Goal: Task Accomplishment & Management: Use online tool/utility

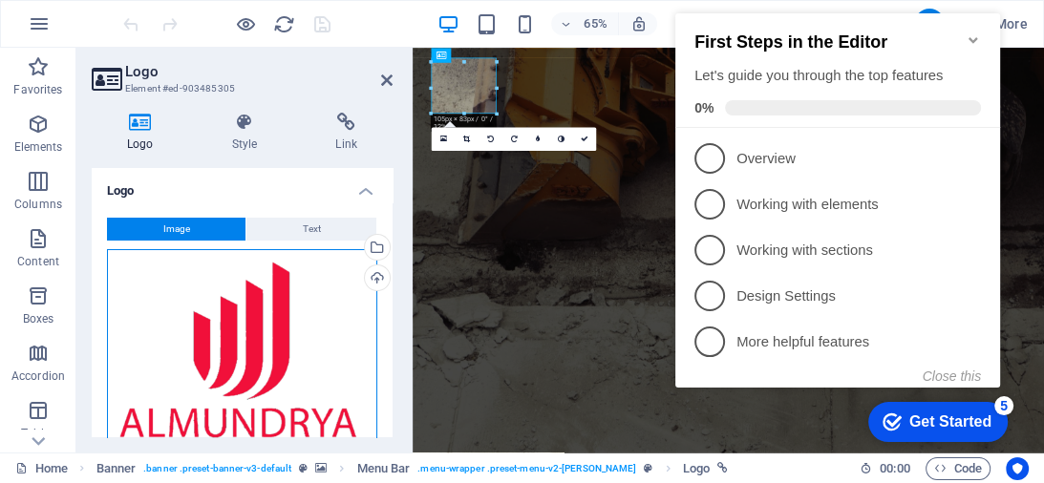
click at [290, 309] on div "Drag files here, click to choose files or select files from Files or our free s…" at bounding box center [242, 357] width 270 height 216
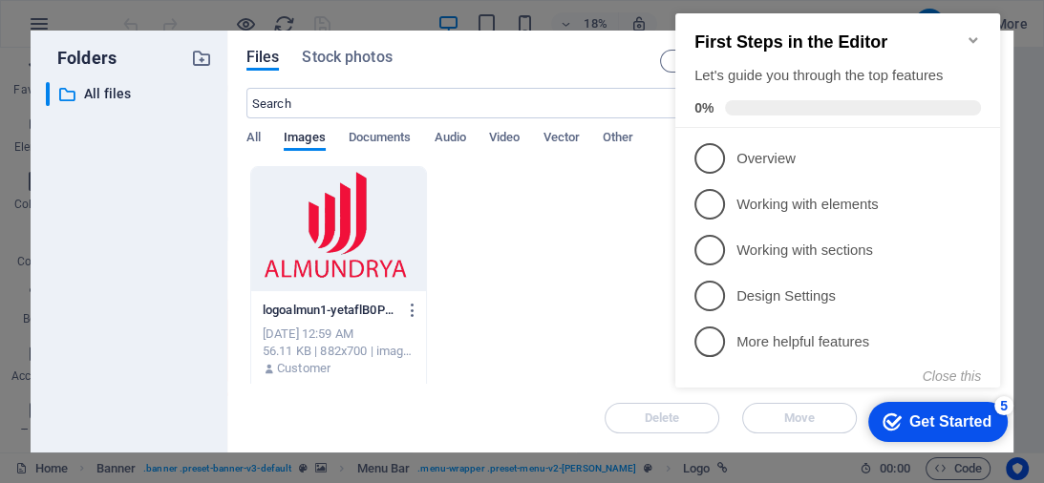
click at [978, 32] on icon "Minimize checklist" at bounding box center [973, 39] width 15 height 15
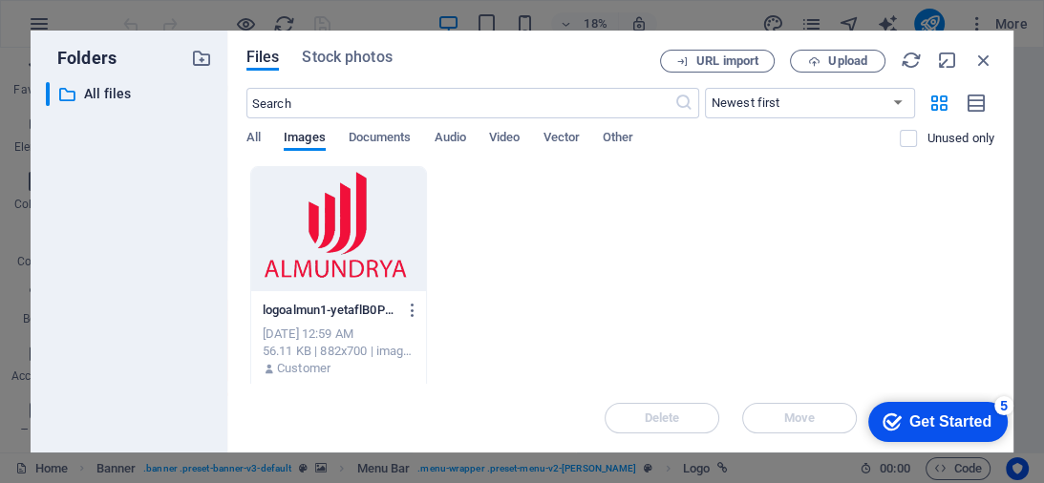
click at [401, 238] on div at bounding box center [338, 229] width 175 height 124
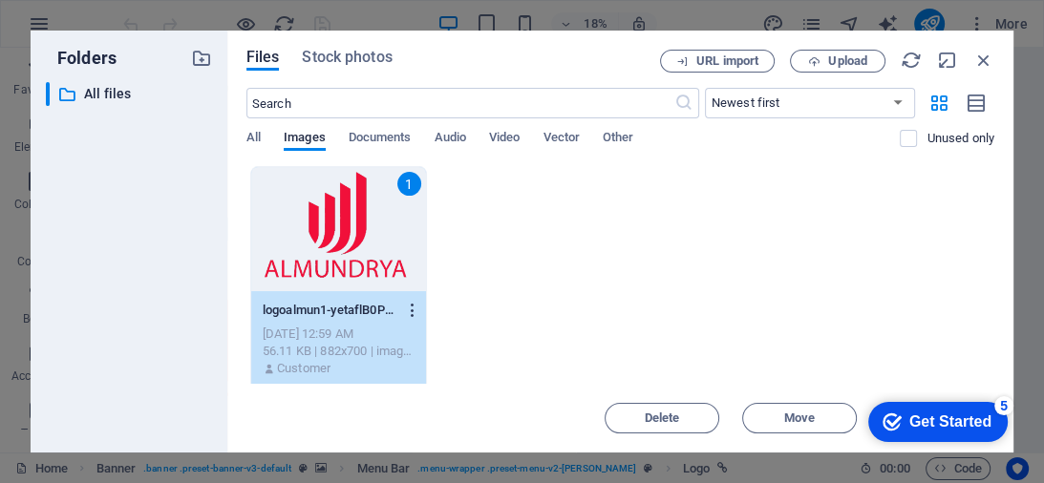
click at [411, 311] on icon "button" at bounding box center [413, 310] width 18 height 17
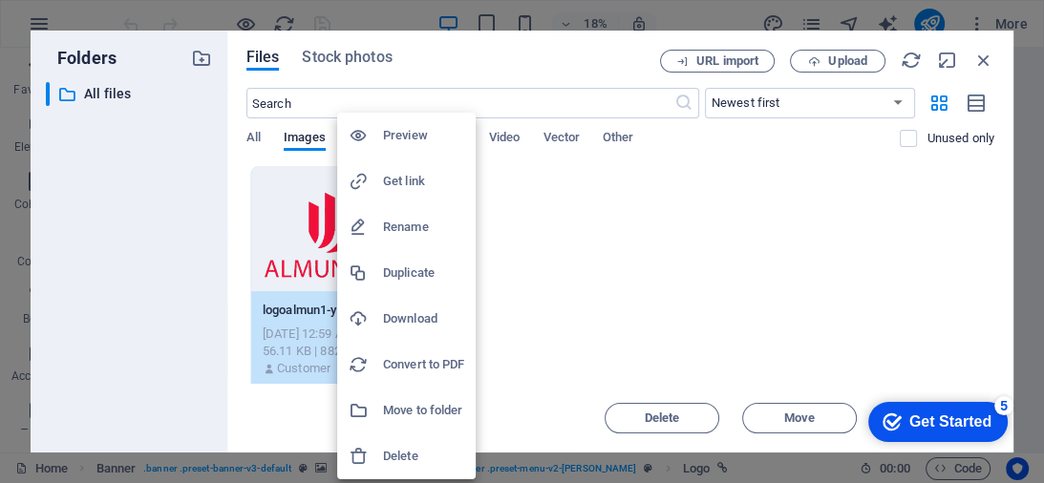
click at [403, 459] on h6 "Delete" at bounding box center [423, 456] width 81 height 23
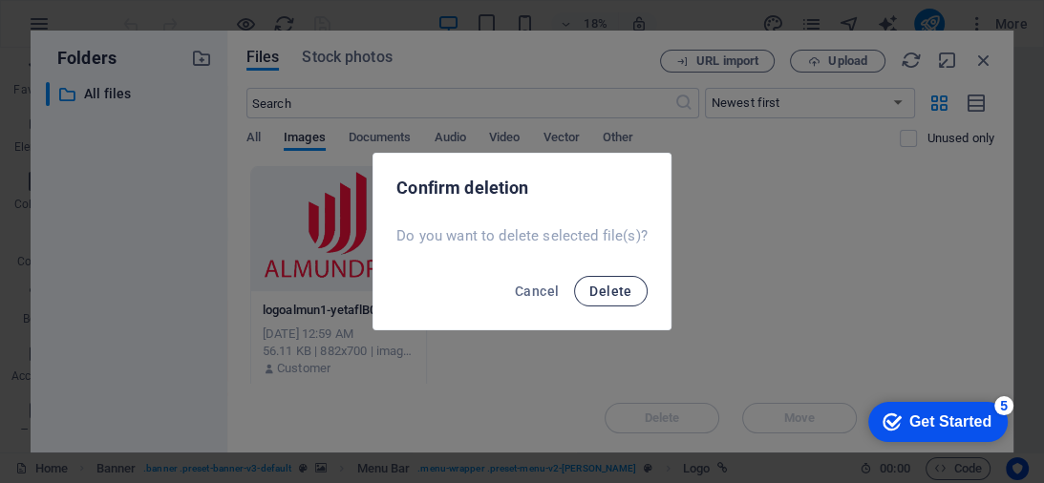
click at [600, 288] on span "Delete" at bounding box center [610, 291] width 42 height 15
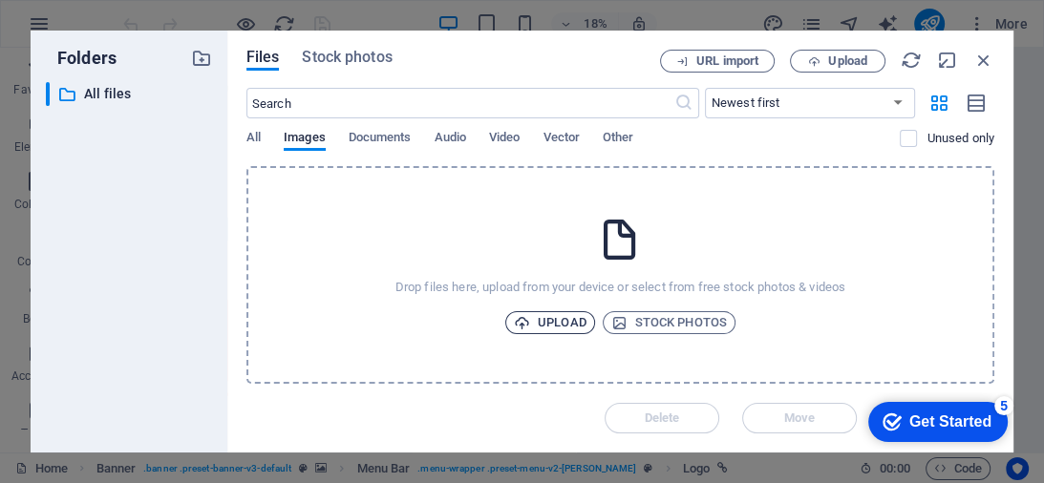
click at [563, 317] on span "Upload" at bounding box center [550, 322] width 73 height 23
click at [569, 317] on span "Upload" at bounding box center [550, 322] width 73 height 23
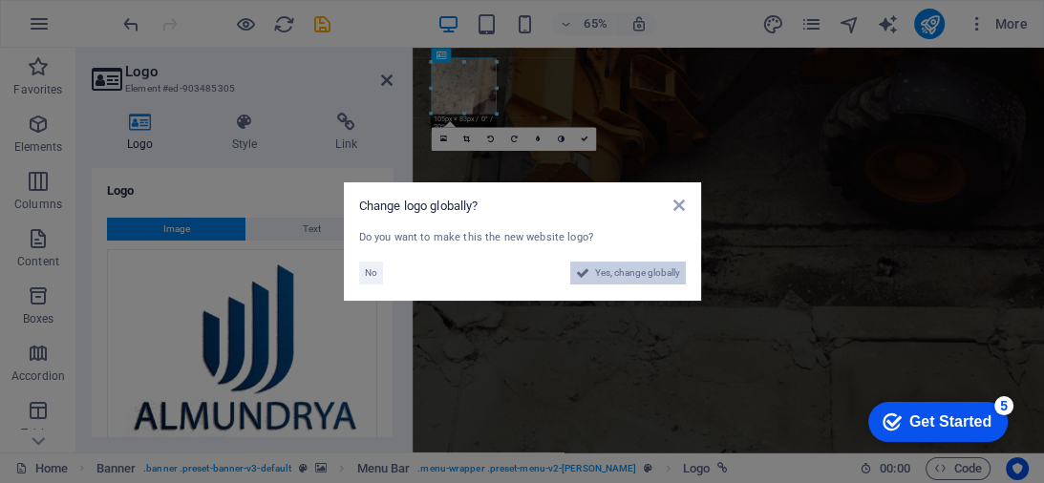
click at [647, 275] on span "Yes, change globally" at bounding box center [637, 273] width 85 height 23
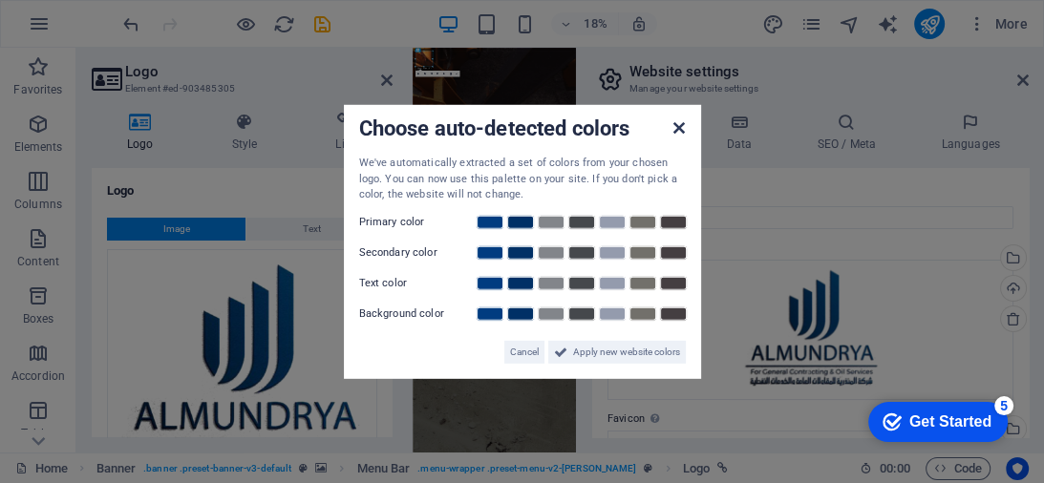
click at [683, 130] on icon at bounding box center [678, 127] width 11 height 15
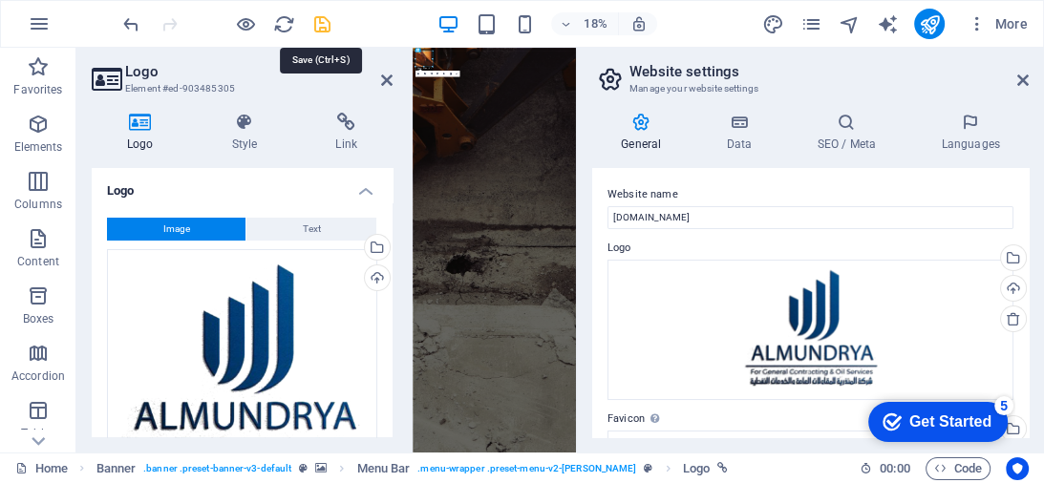
click at [325, 18] on icon "save" at bounding box center [322, 24] width 22 height 22
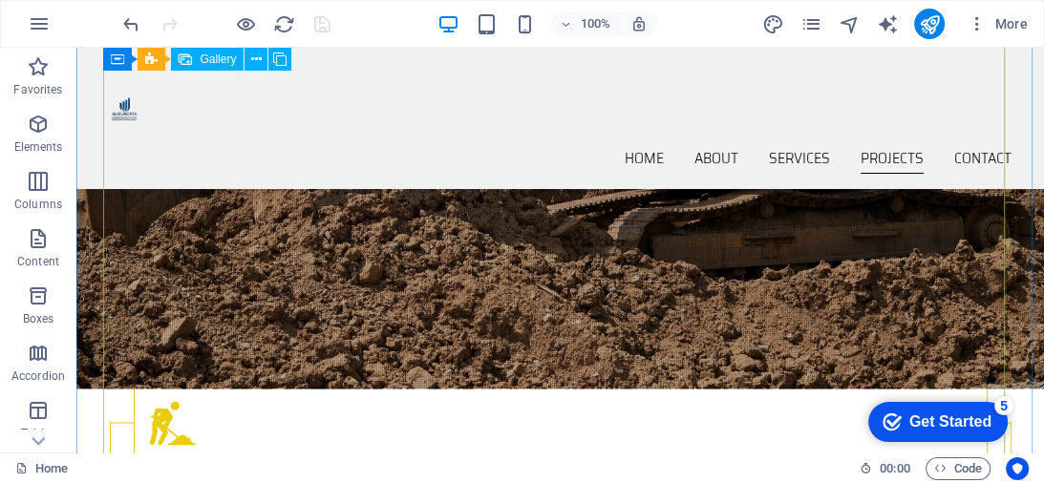
scroll to position [2369, 0]
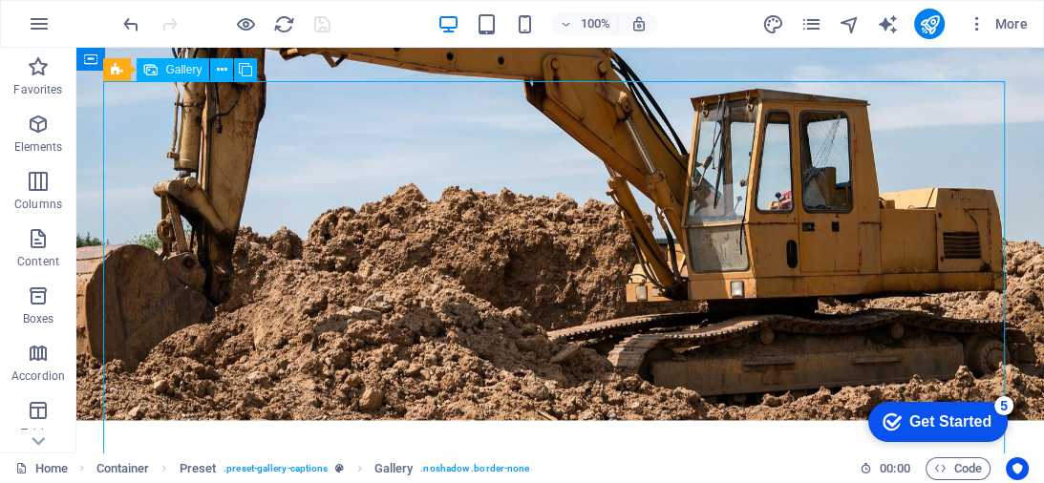
select select "4"
select select "px"
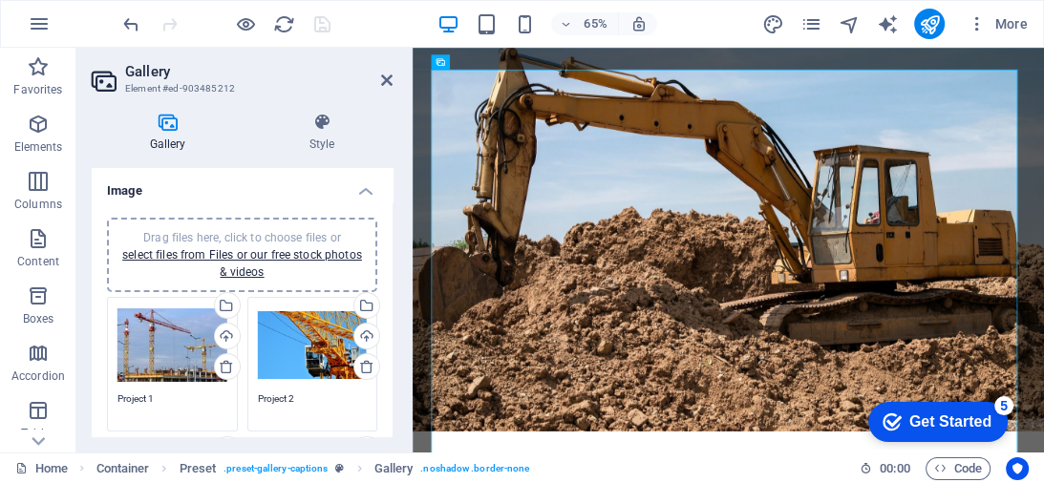
scroll to position [2502, 0]
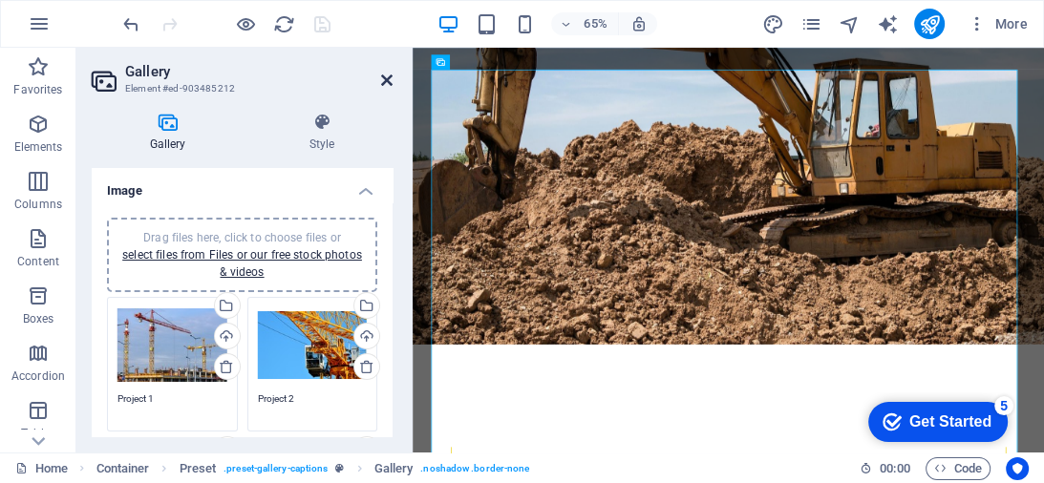
drag, startPoint x: 390, startPoint y: 82, endPoint x: 315, endPoint y: 36, distance: 87.5
click at [390, 82] on icon at bounding box center [386, 80] width 11 height 15
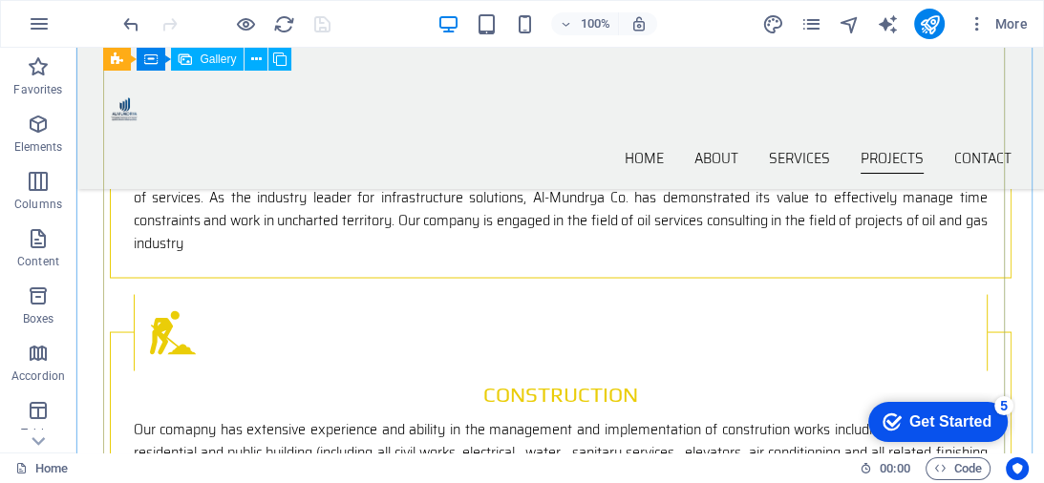
scroll to position [2227, 0]
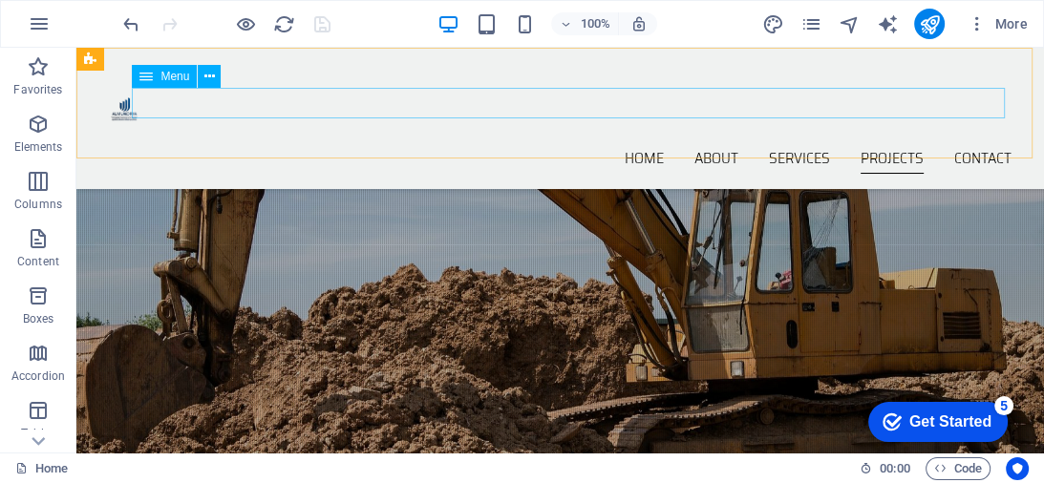
click at [970, 143] on nav "Home About Services Projects Contact" at bounding box center [561, 158] width 902 height 31
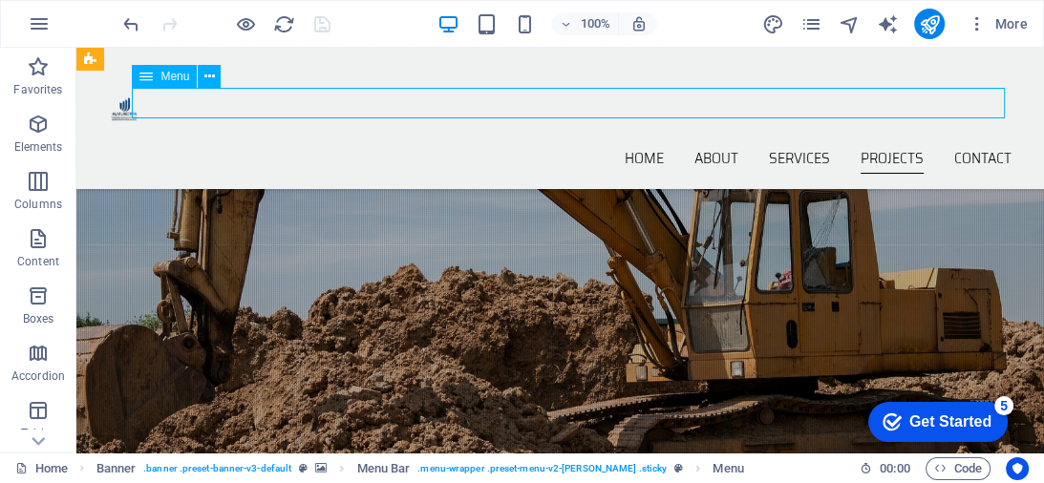
click at [978, 143] on nav "Home About Services Projects Contact" at bounding box center [561, 158] width 902 height 31
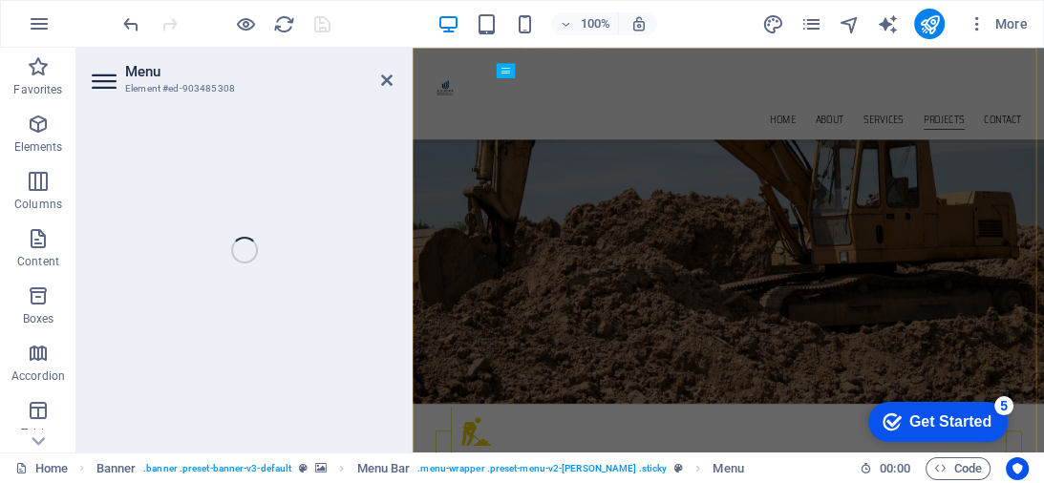
scroll to position [0, 0]
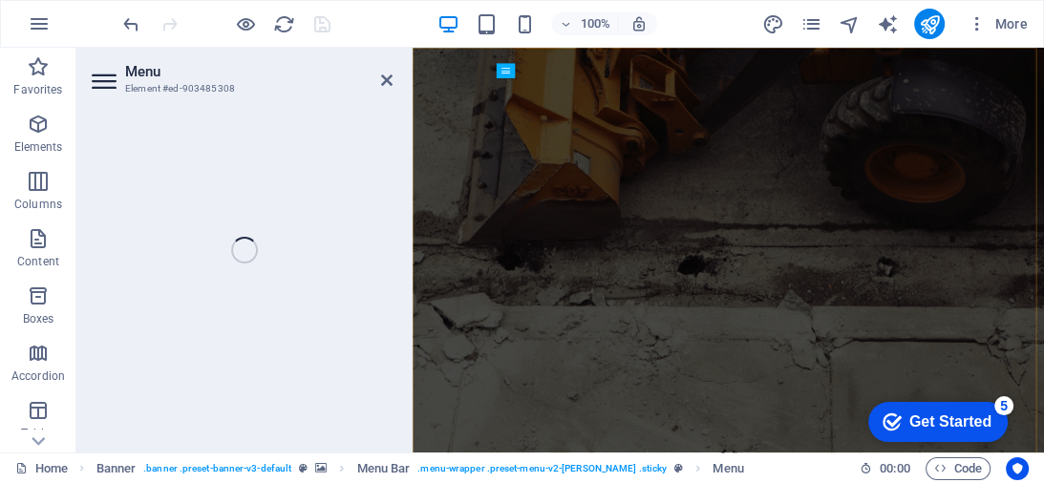
select select
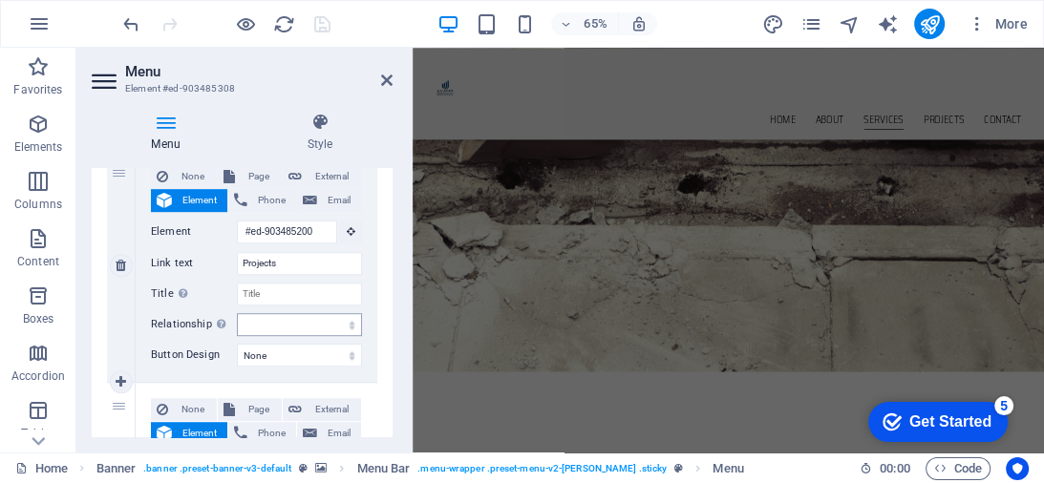
scroll to position [1158, 0]
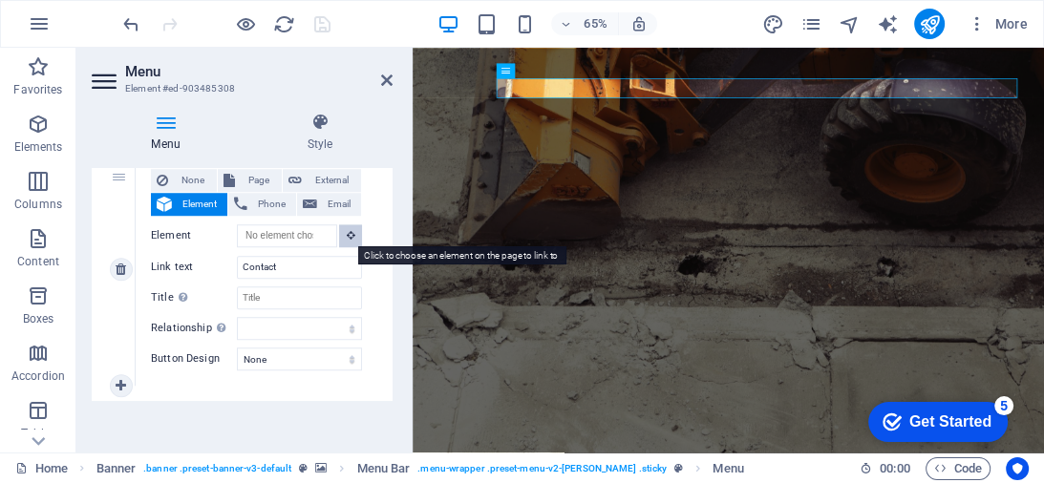
click at [347, 235] on icon at bounding box center [351, 235] width 9 height 10
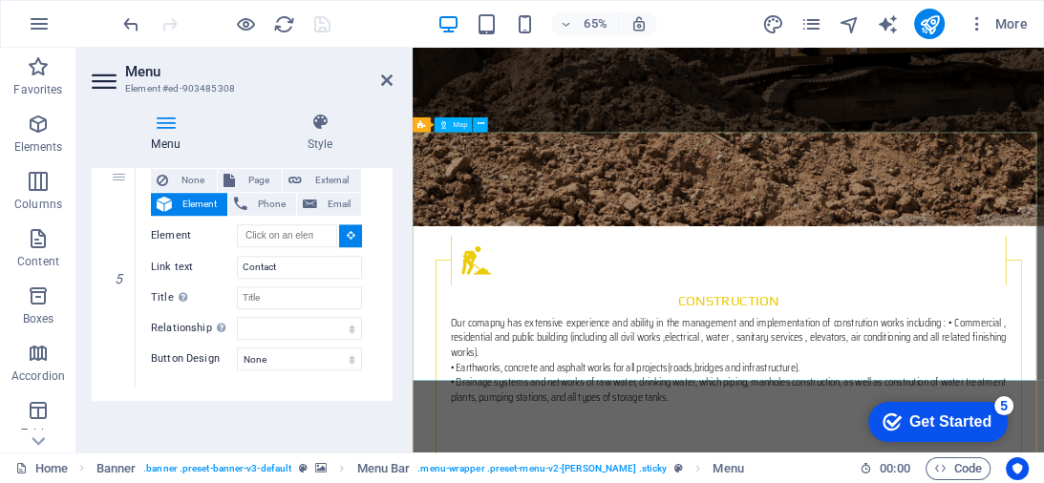
scroll to position [3288, 0]
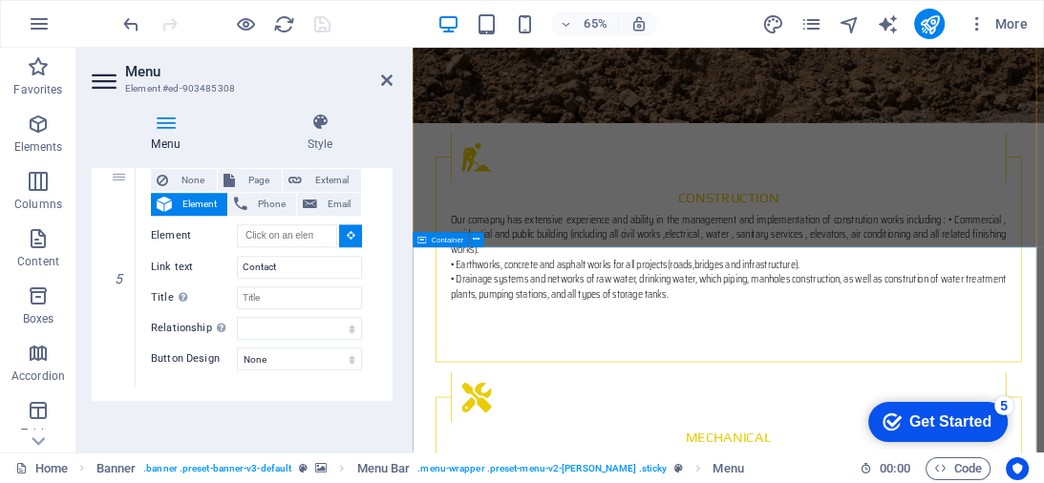
select select
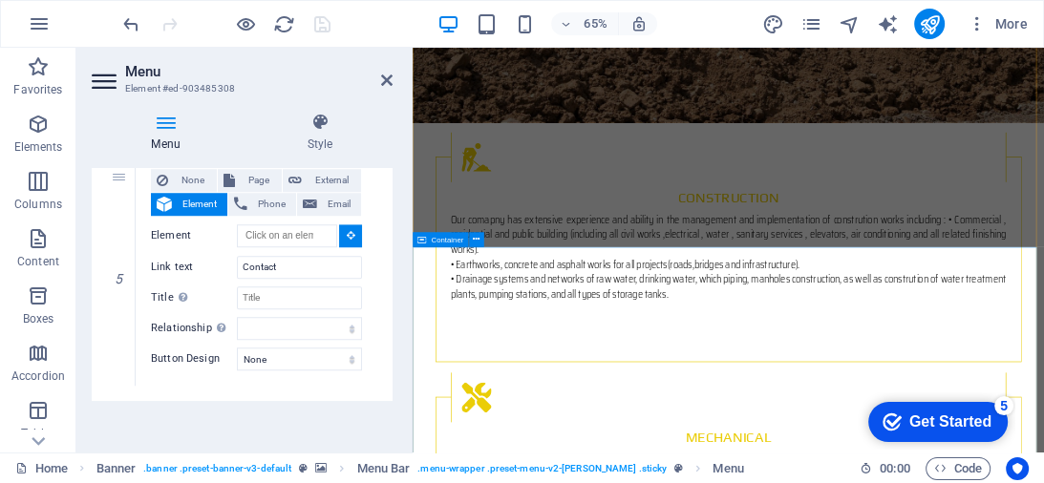
type input "#ed-903485341"
select select
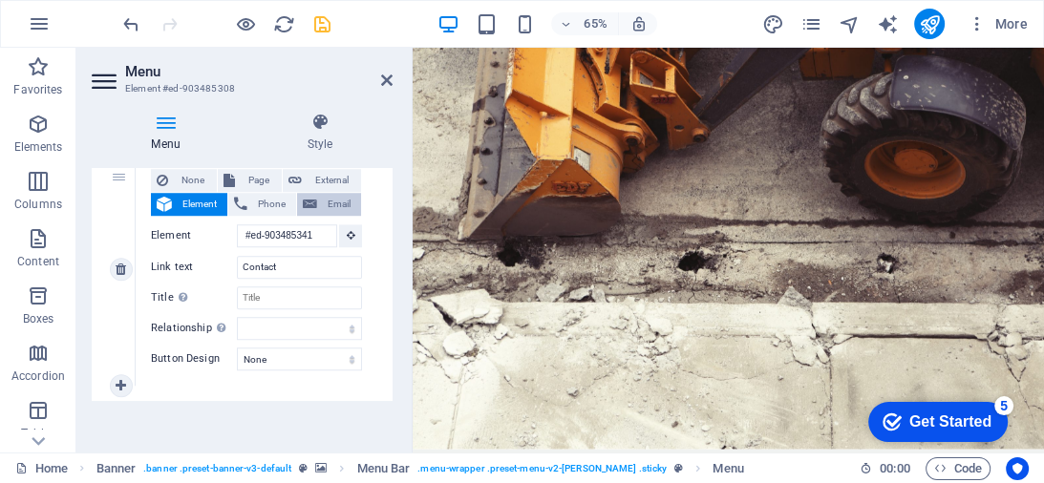
scroll to position [0, 0]
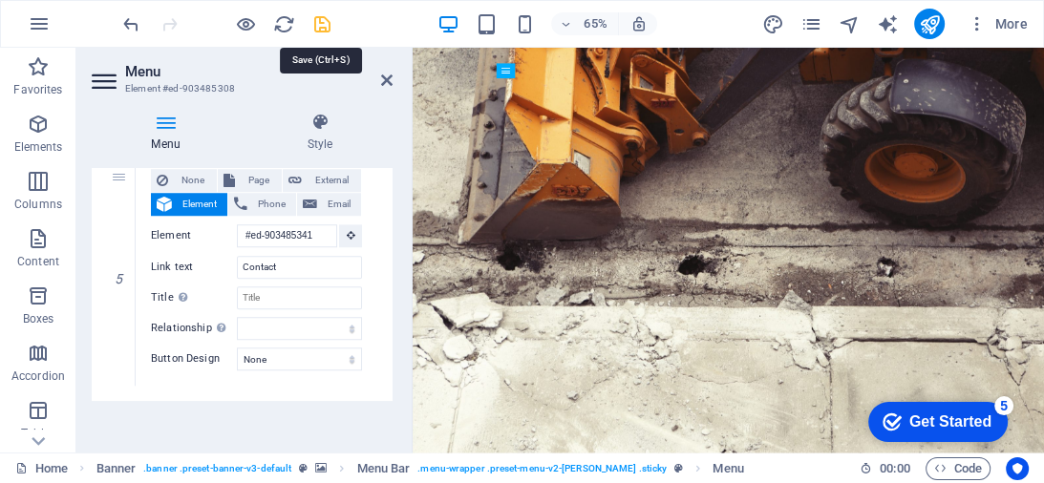
click at [316, 21] on icon "save" at bounding box center [322, 24] width 22 height 22
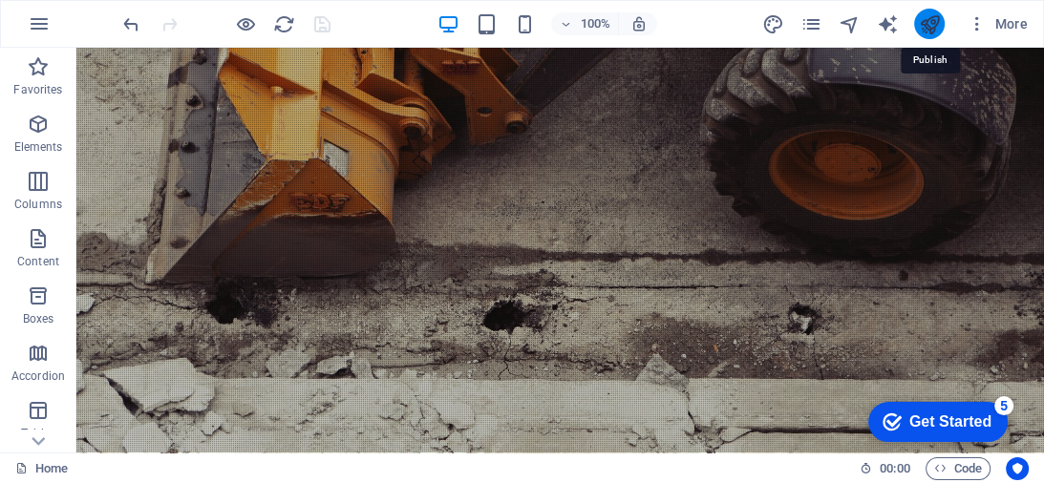
click at [937, 20] on icon "publish" at bounding box center [929, 24] width 22 height 22
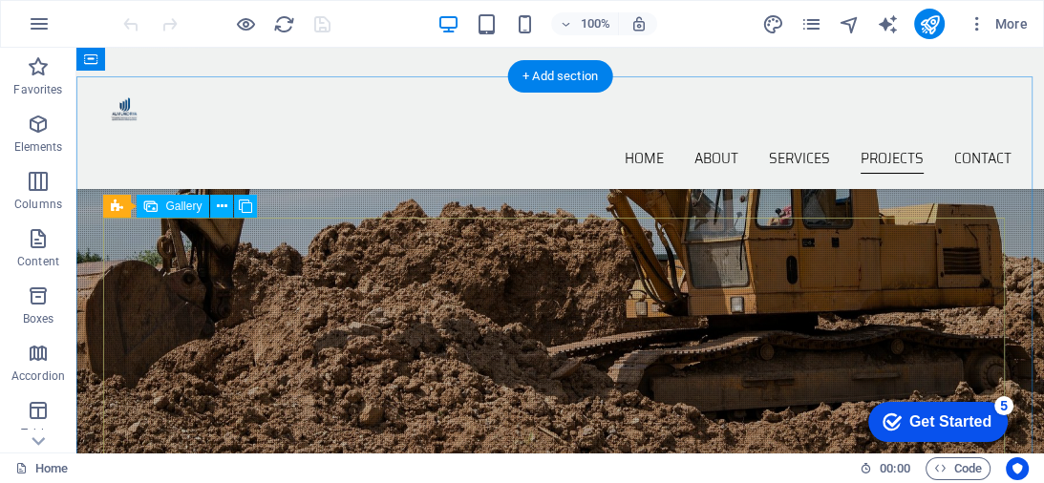
scroll to position [2216, 0]
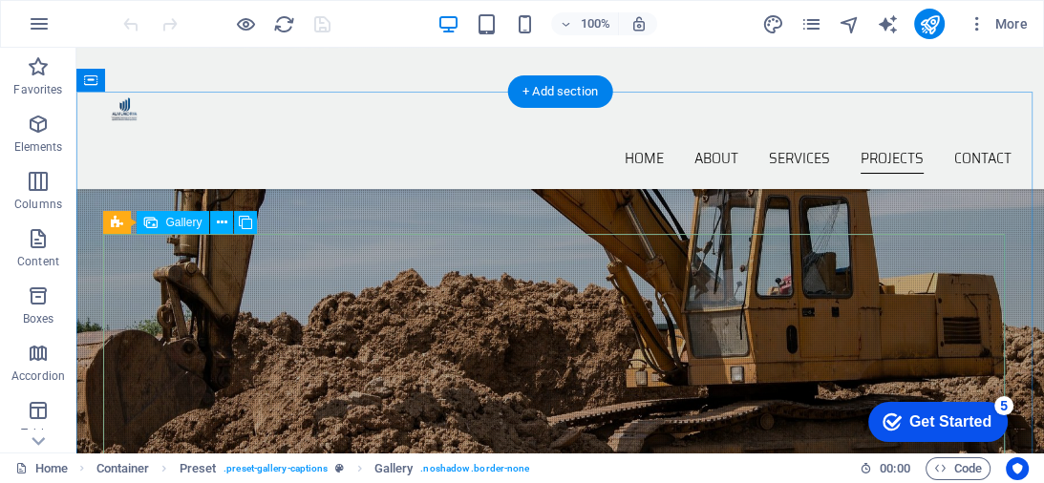
select select "4"
select select "px"
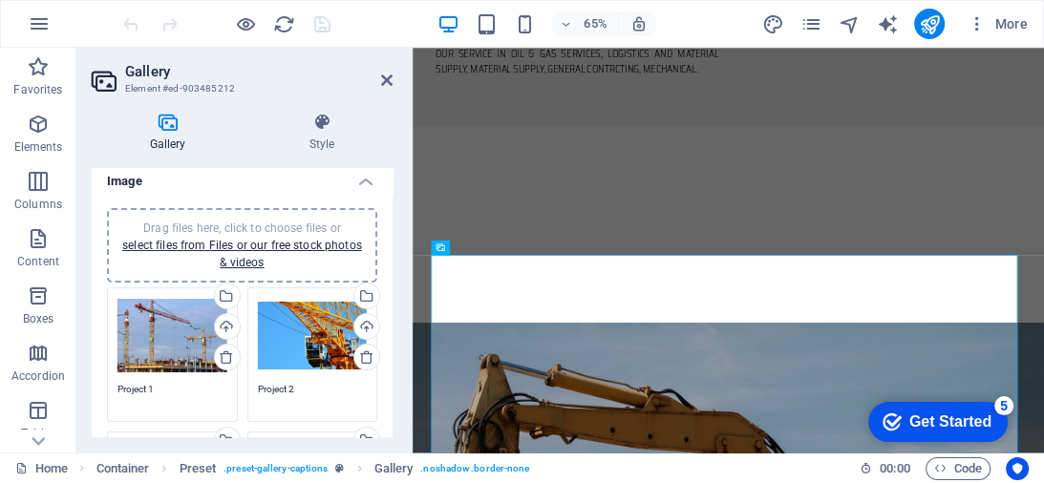
scroll to position [0, 0]
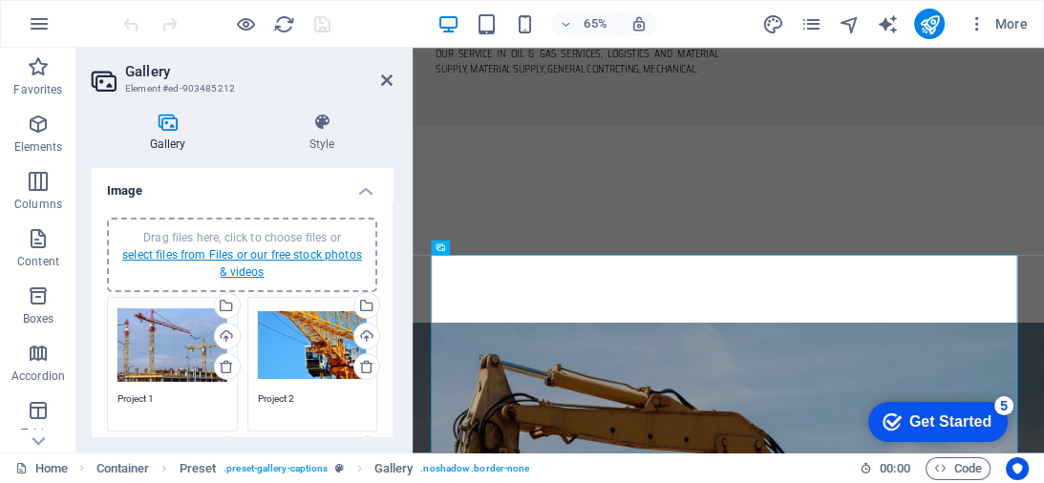
click at [267, 248] on link "select files from Files or our free stock photos & videos" at bounding box center [242, 263] width 240 height 31
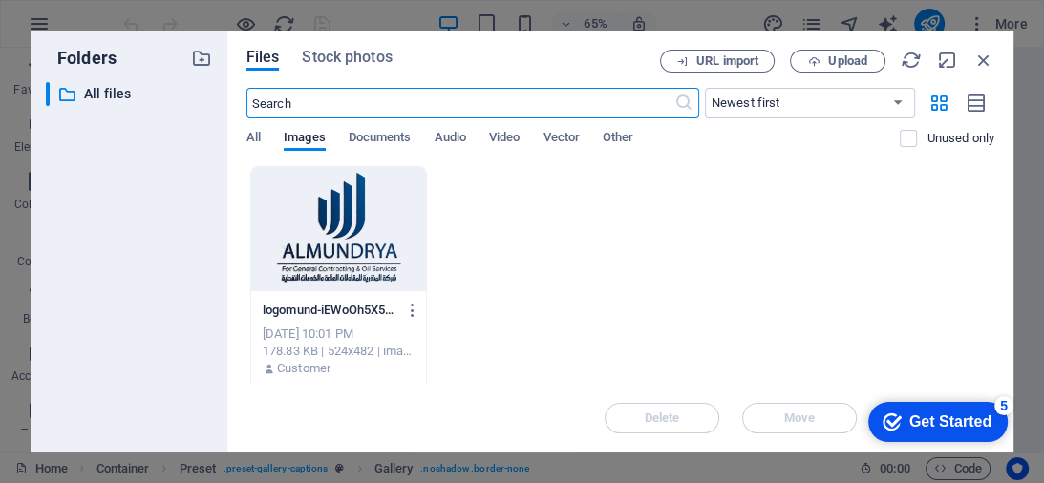
scroll to position [3280, 0]
click at [844, 52] on button "Upload" at bounding box center [838, 61] width 96 height 23
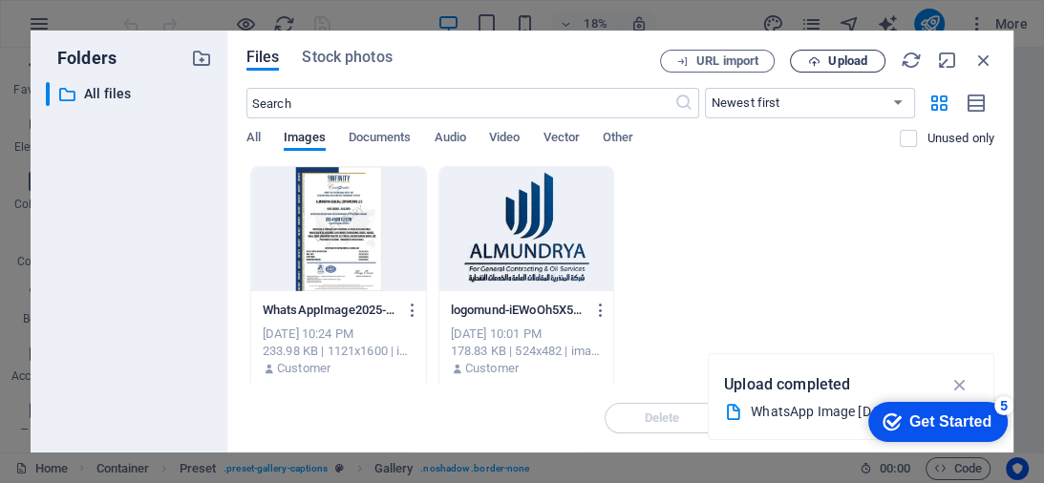
click at [829, 61] on span "Upload" at bounding box center [847, 60] width 39 height 11
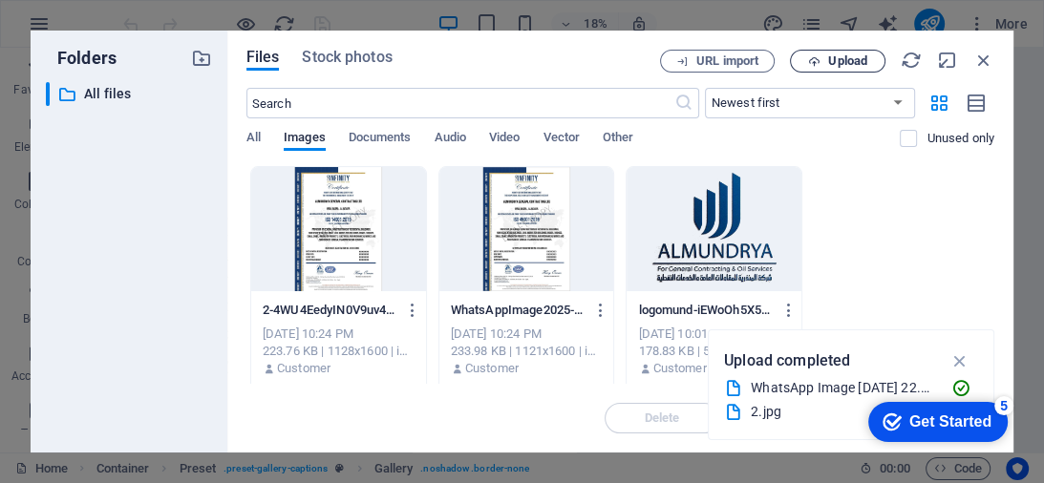
click at [823, 55] on span "Upload" at bounding box center [838, 61] width 78 height 12
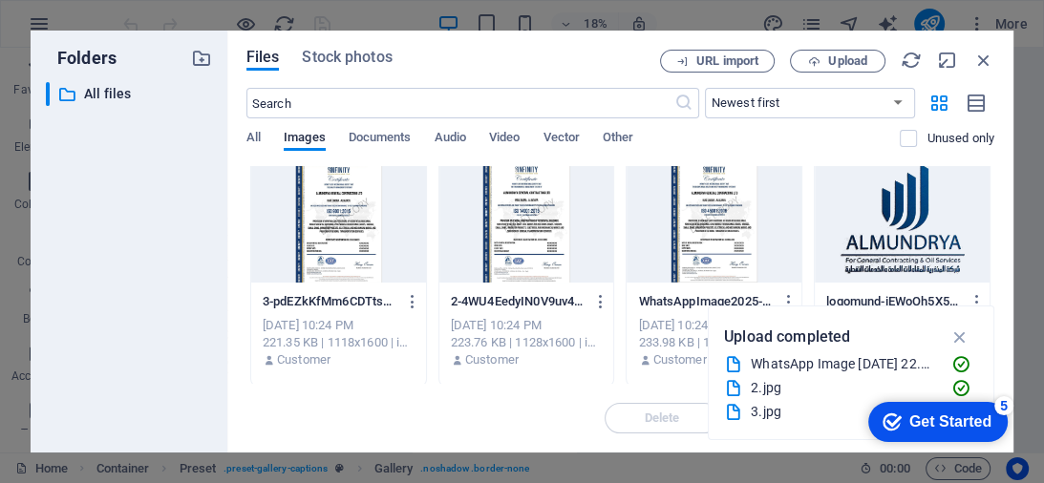
scroll to position [11, 0]
click at [957, 423] on div "Get Started" at bounding box center [950, 422] width 82 height 17
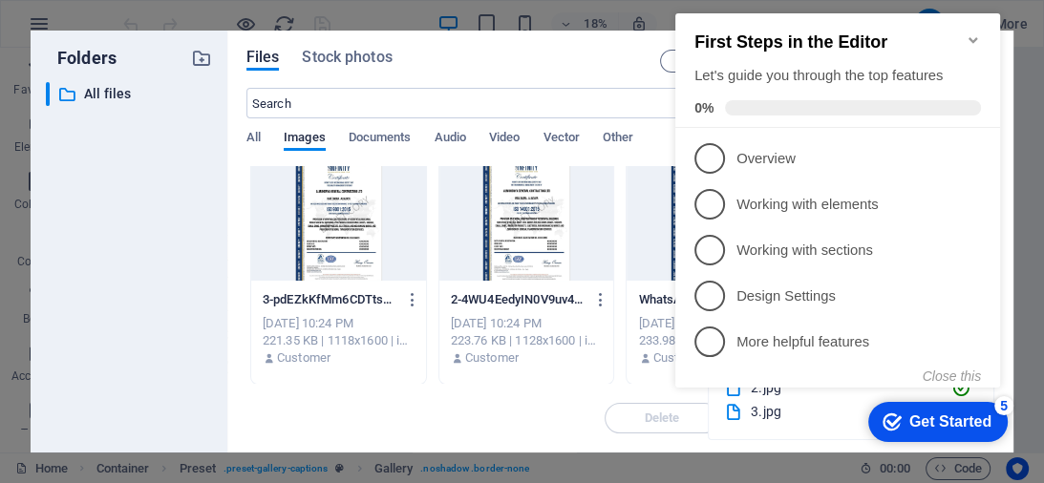
click at [964, 419] on div "Get Started" at bounding box center [950, 422] width 82 height 17
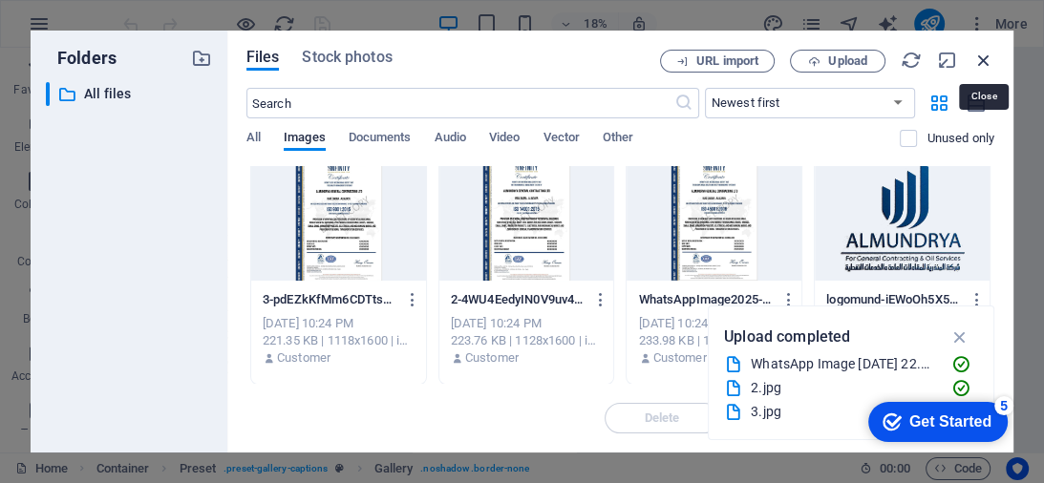
click at [981, 58] on icon "button" at bounding box center [983, 60] width 21 height 21
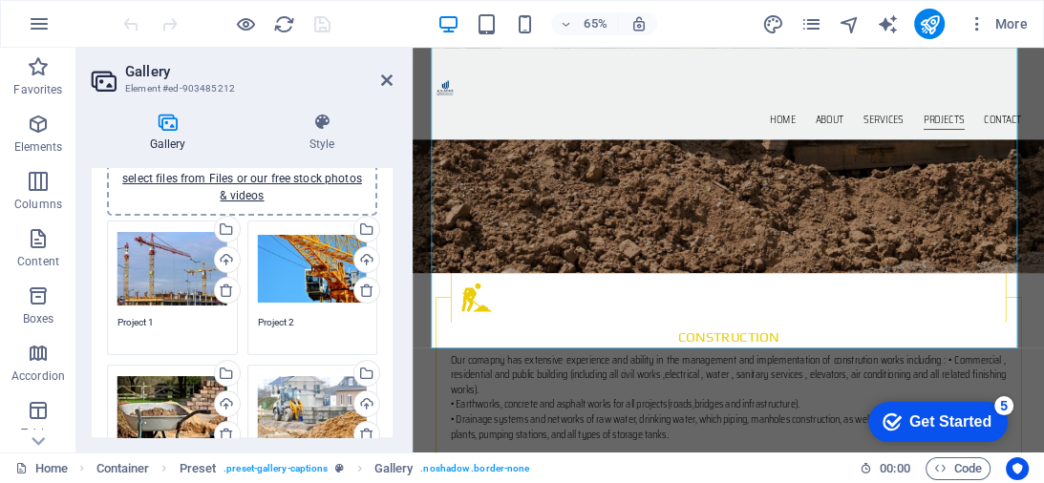
scroll to position [0, 0]
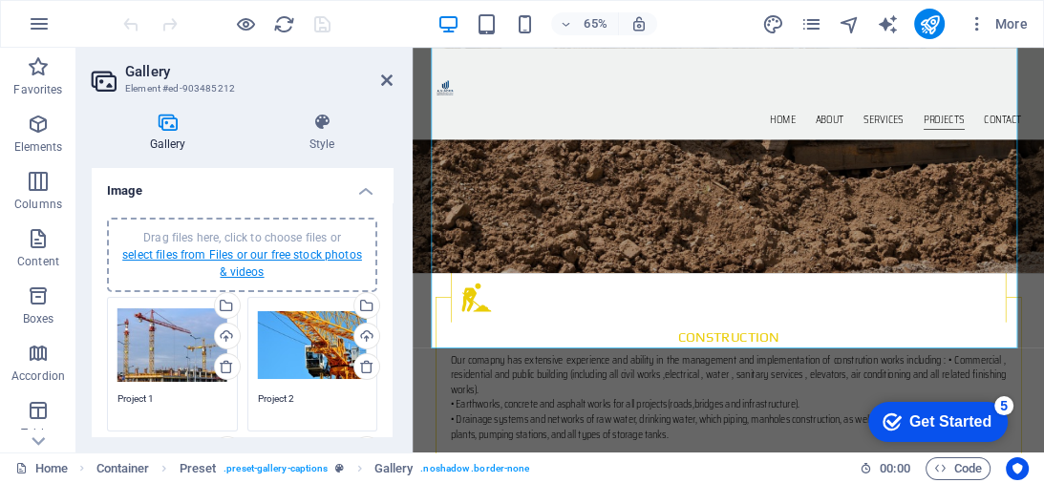
click at [264, 251] on link "select files from Files or our free stock photos & videos" at bounding box center [242, 263] width 240 height 31
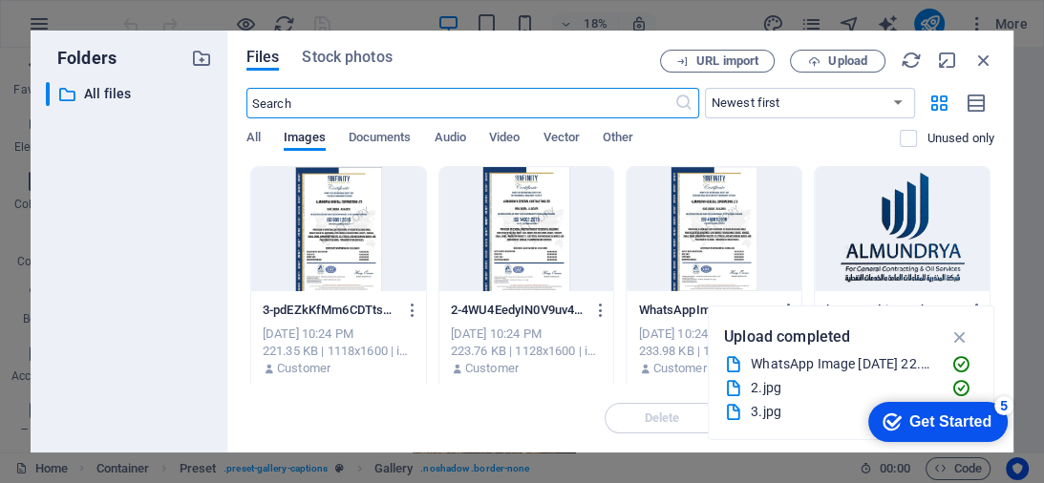
scroll to position [3280, 0]
click at [956, 334] on icon "button" at bounding box center [960, 337] width 22 height 21
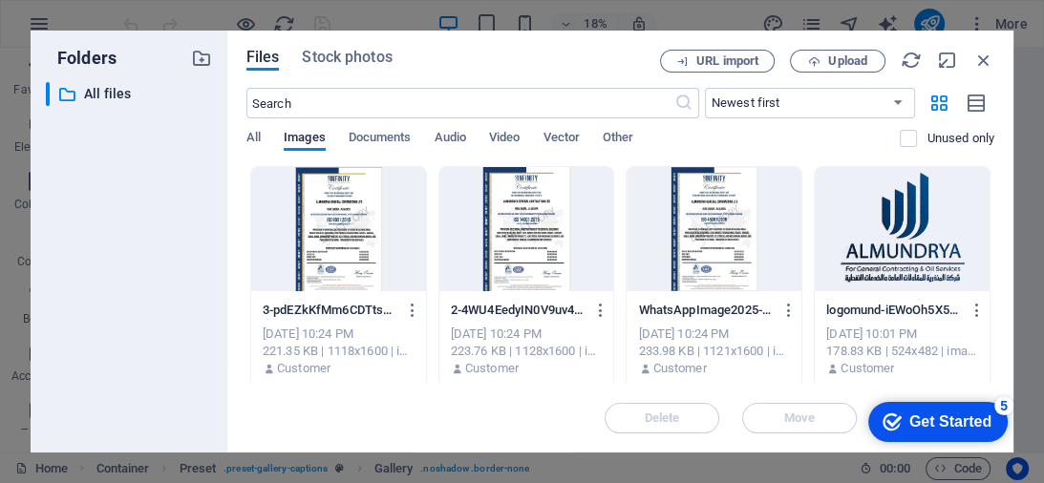
click at [704, 214] on div at bounding box center [714, 229] width 175 height 124
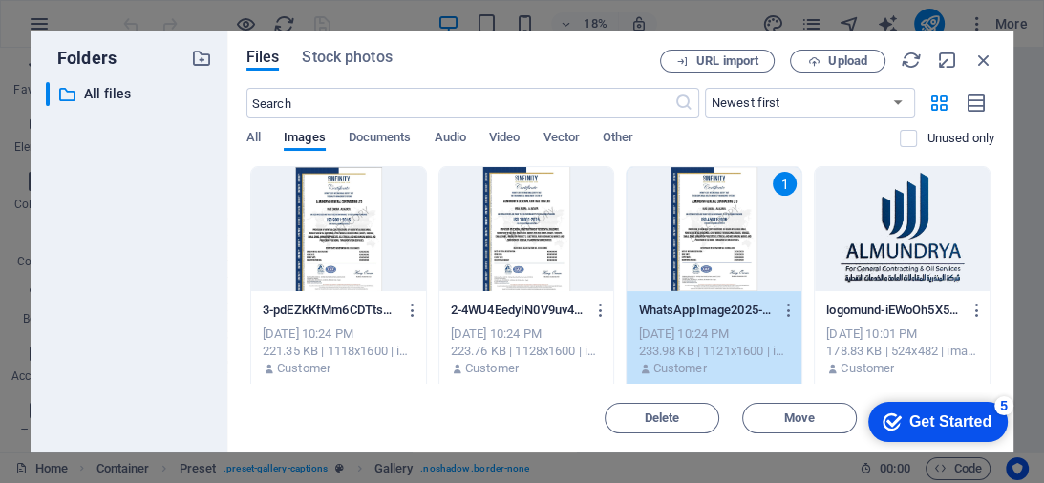
click at [704, 214] on div "1" at bounding box center [714, 229] width 175 height 124
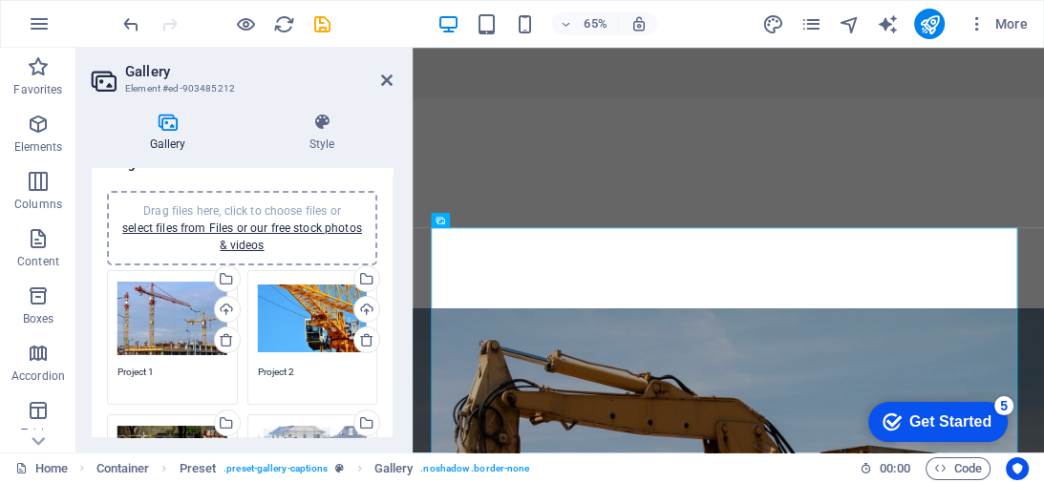
scroll to position [0, 0]
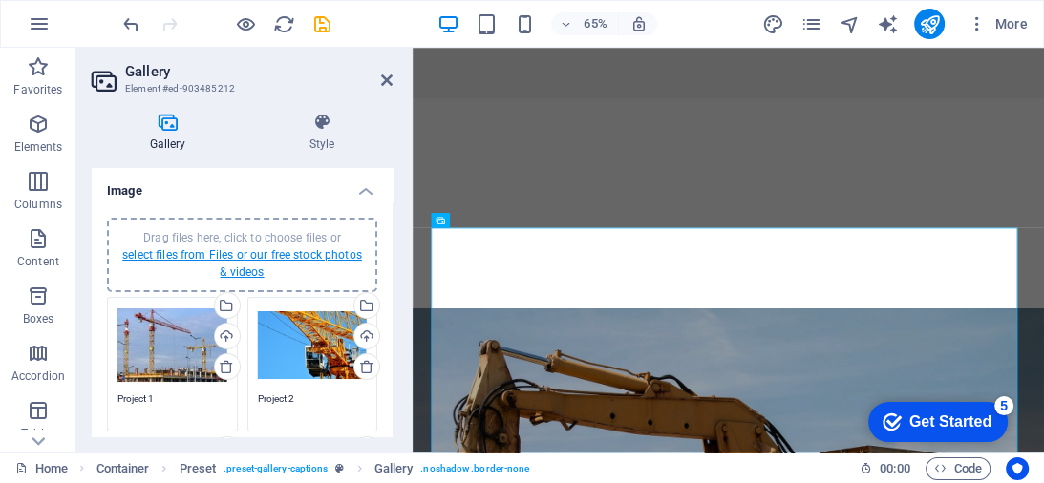
click at [294, 252] on link "select files from Files or our free stock photos & videos" at bounding box center [242, 263] width 240 height 31
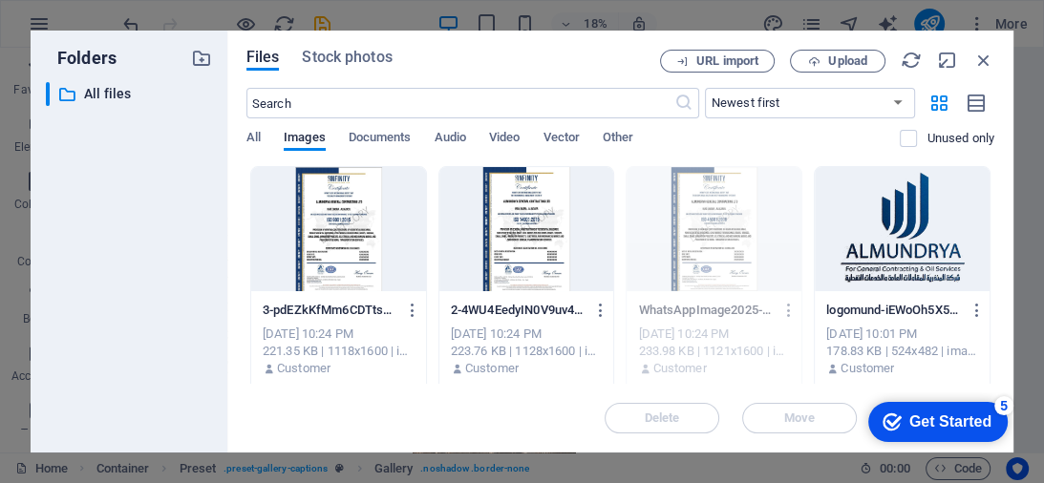
click at [524, 226] on div at bounding box center [526, 229] width 175 height 124
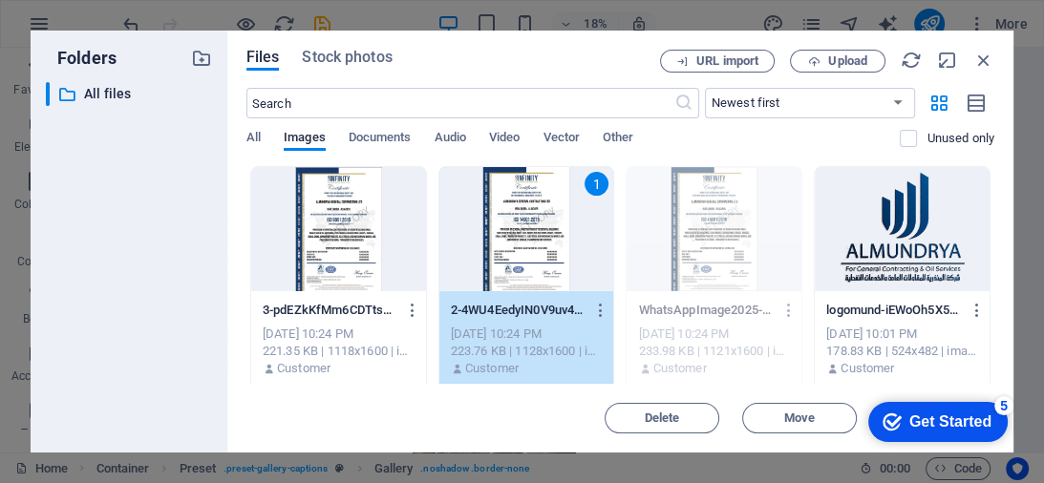
click at [524, 226] on div "1" at bounding box center [526, 229] width 175 height 124
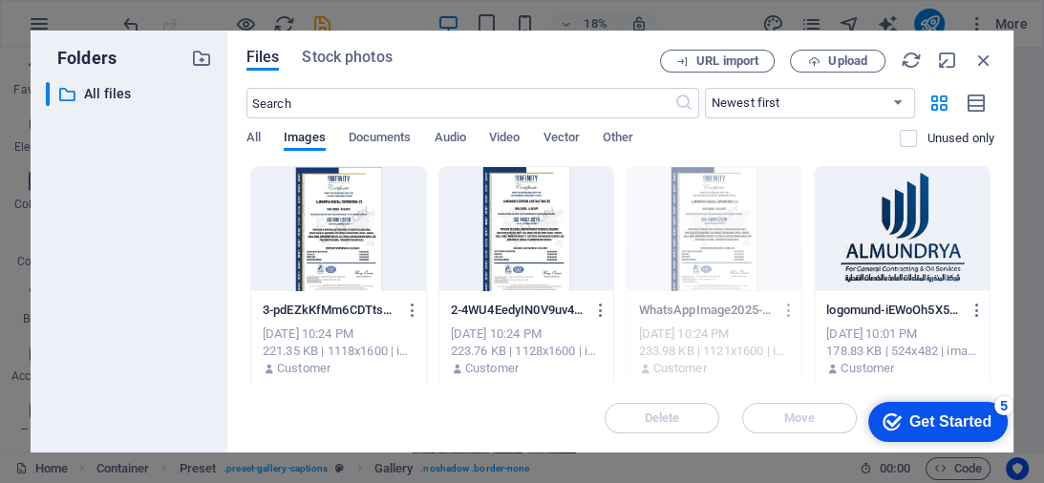
click at [524, 226] on div at bounding box center [526, 229] width 175 height 124
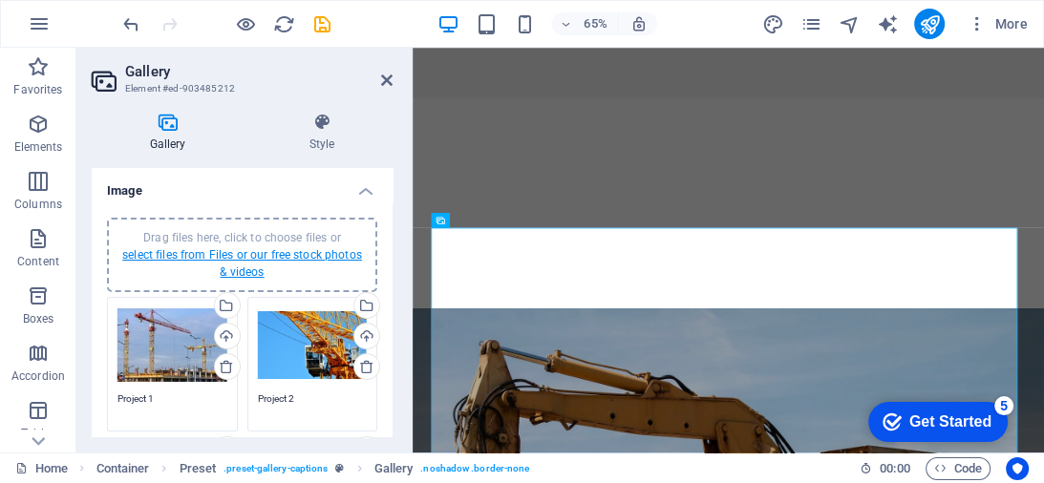
click at [307, 250] on link "select files from Files or our free stock photos & videos" at bounding box center [242, 263] width 240 height 31
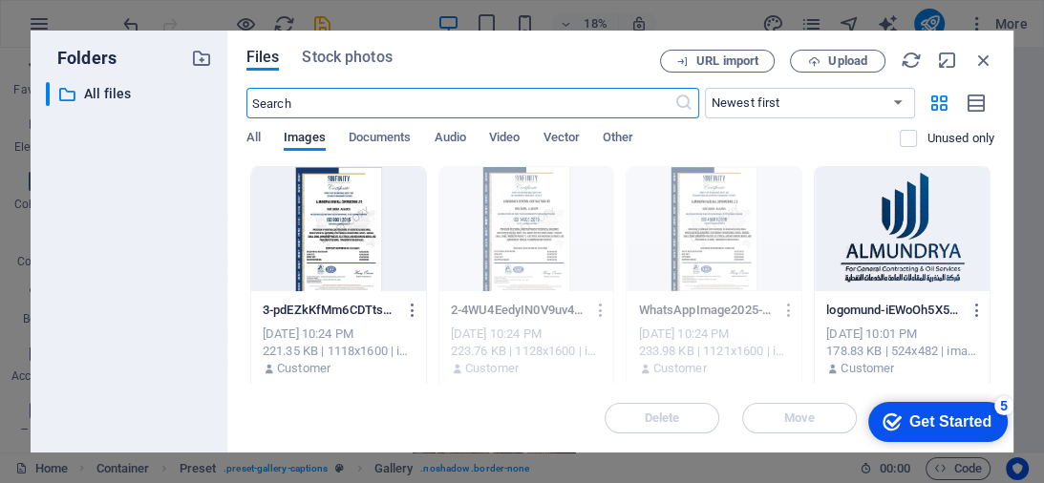
click at [359, 224] on div at bounding box center [338, 229] width 175 height 124
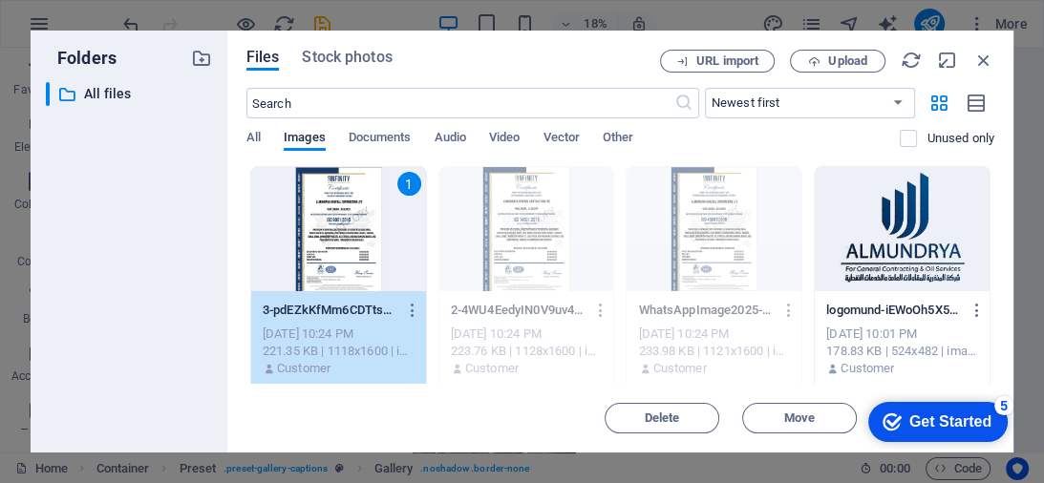
click at [359, 224] on div "1" at bounding box center [338, 229] width 175 height 124
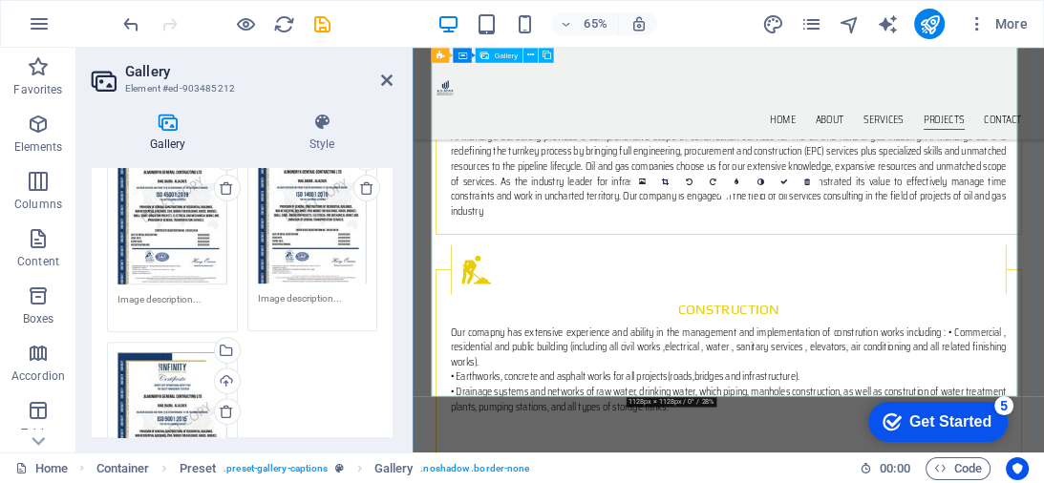
scroll to position [2717, 0]
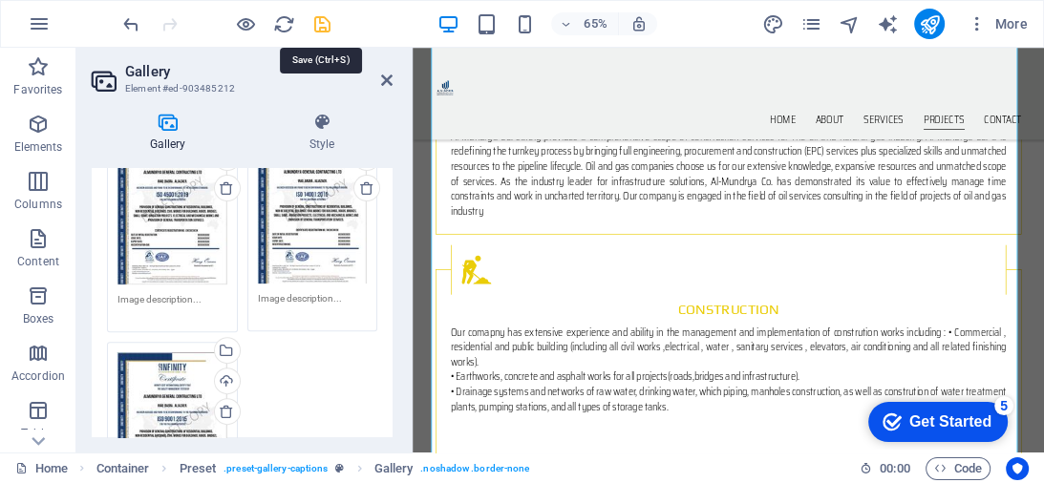
click at [316, 22] on icon "save" at bounding box center [322, 24] width 22 height 22
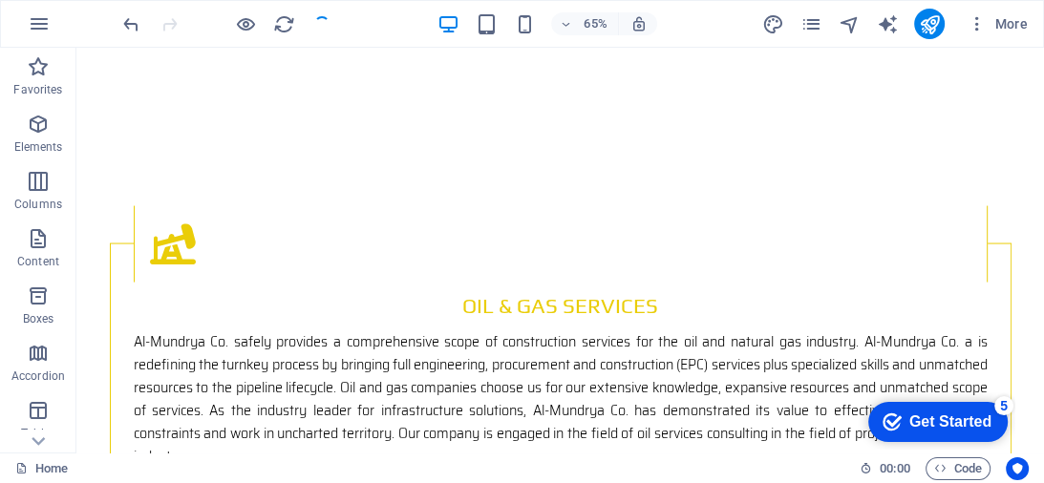
scroll to position [2583, 0]
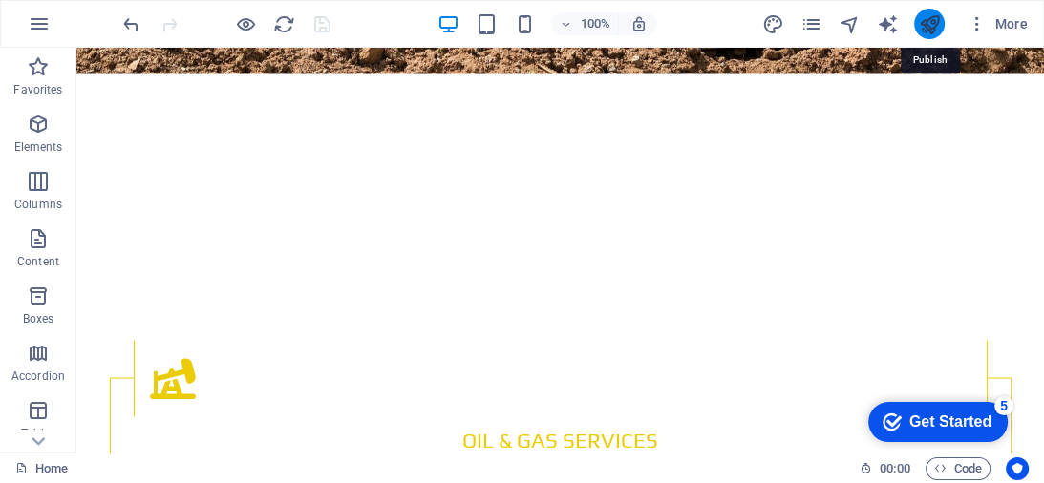
click at [925, 18] on icon "publish" at bounding box center [929, 24] width 22 height 22
